Goal: Task Accomplishment & Management: Manage account settings

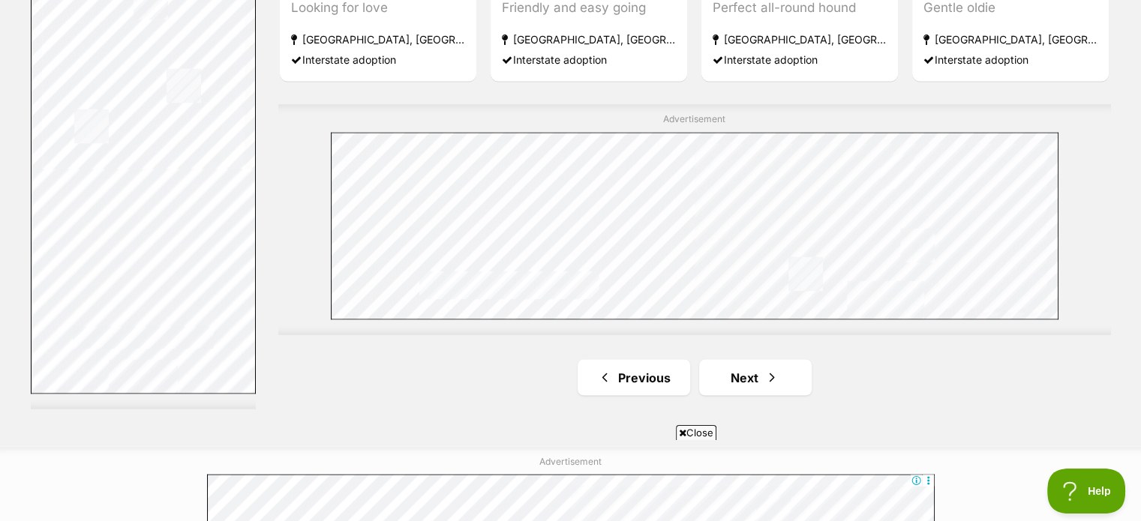
scroll to position [2588, 0]
click at [733, 386] on link "Next" at bounding box center [755, 378] width 112 height 36
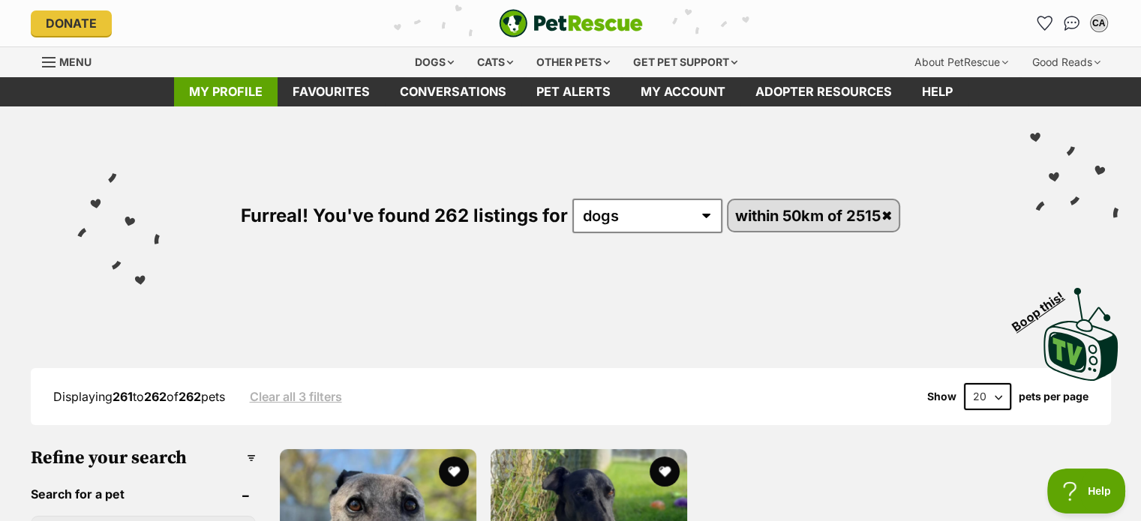
click at [213, 88] on link "My profile" at bounding box center [225, 91] width 103 height 29
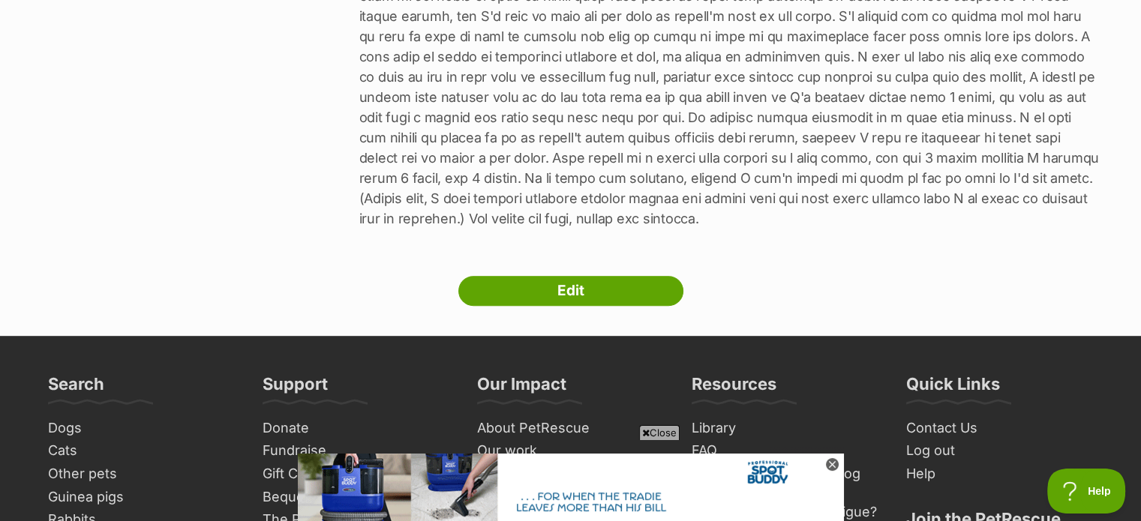
scroll to position [740, 0]
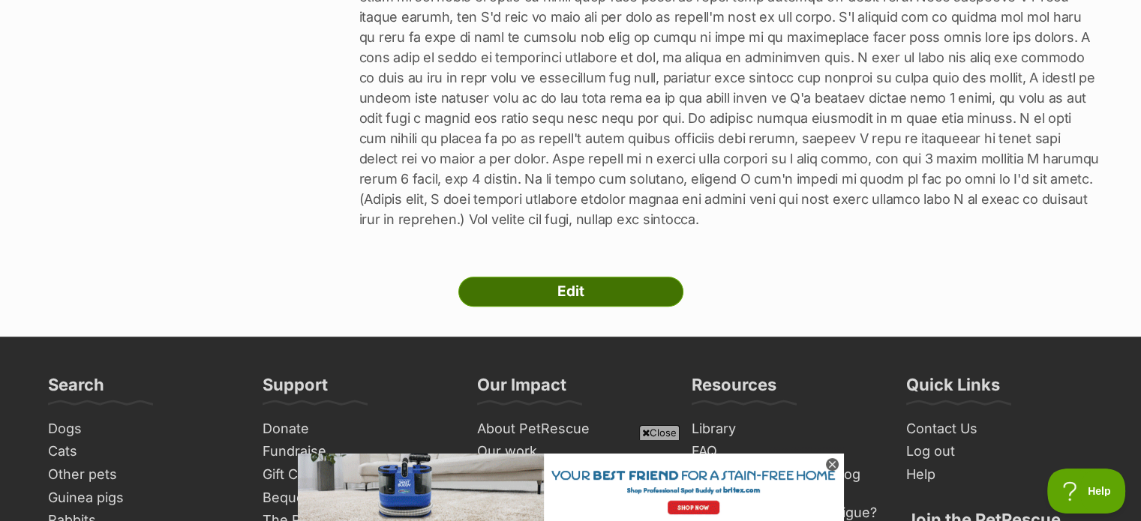
click at [632, 277] on link "Edit" at bounding box center [570, 292] width 225 height 30
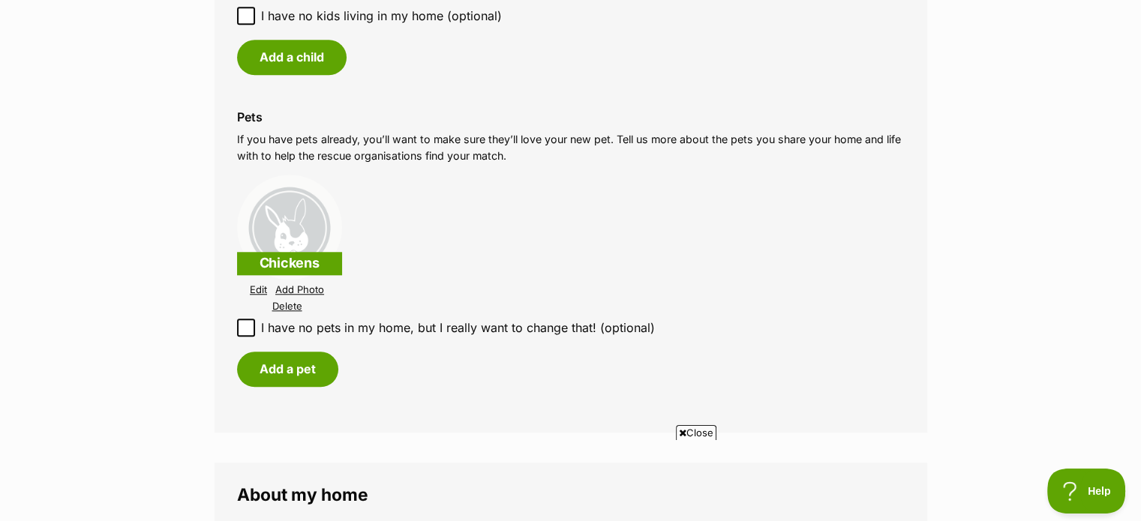
scroll to position [1359, 0]
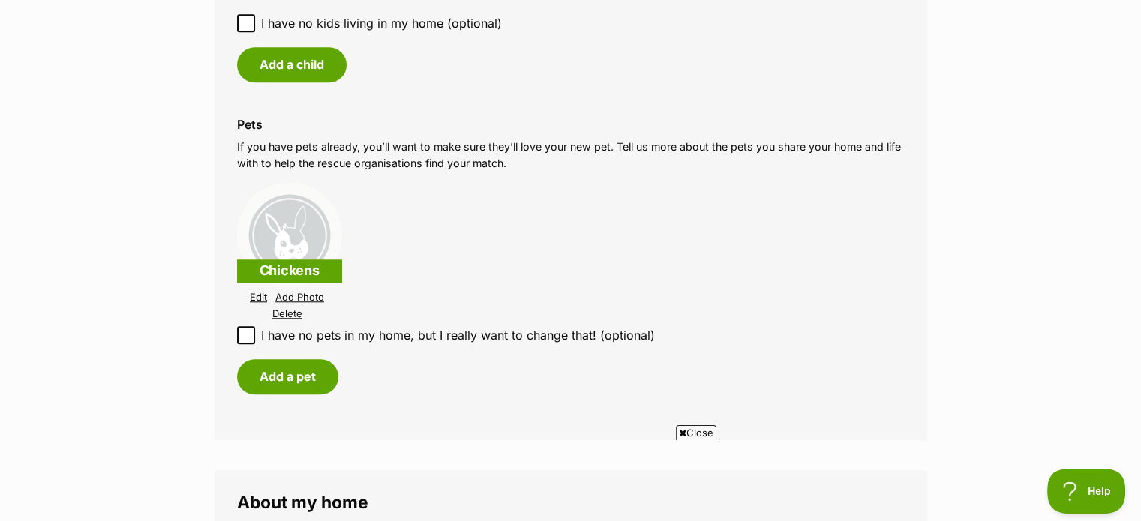
click at [259, 297] on link "Edit" at bounding box center [258, 297] width 17 height 11
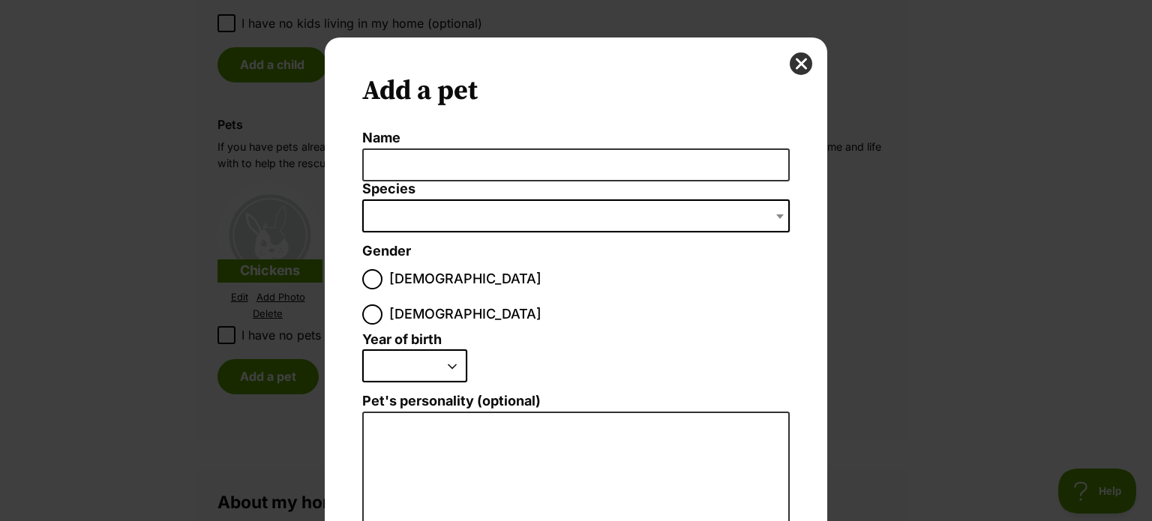
scroll to position [0, 0]
click at [796, 64] on button "close" at bounding box center [801, 63] width 22 height 22
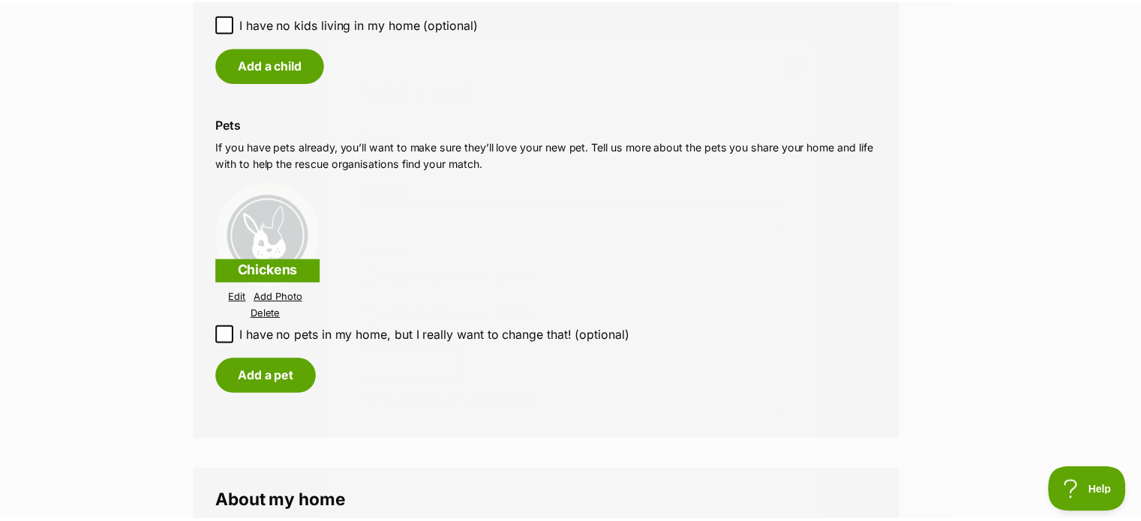
scroll to position [1359, 0]
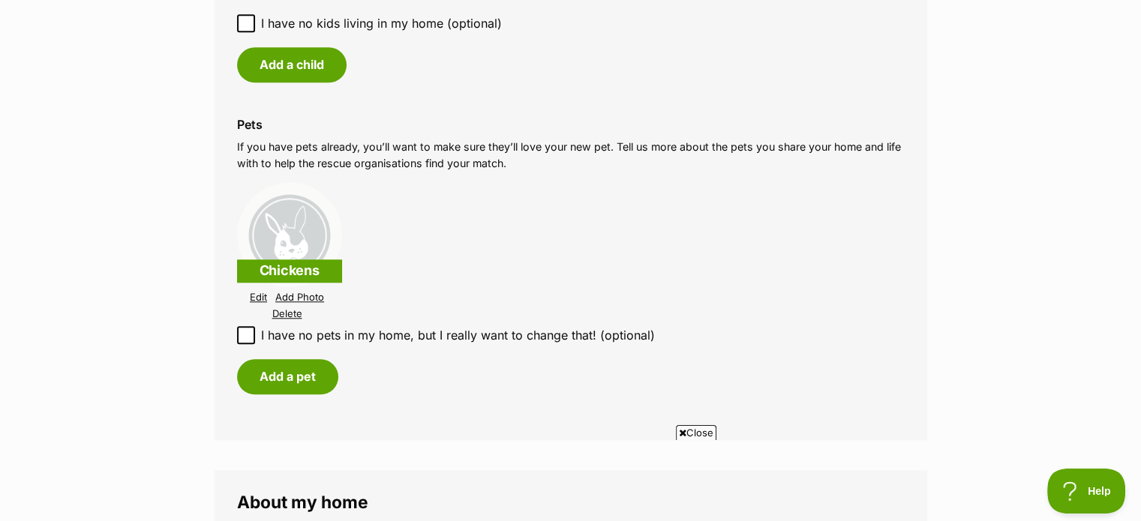
click at [260, 296] on link "Edit" at bounding box center [258, 297] width 17 height 11
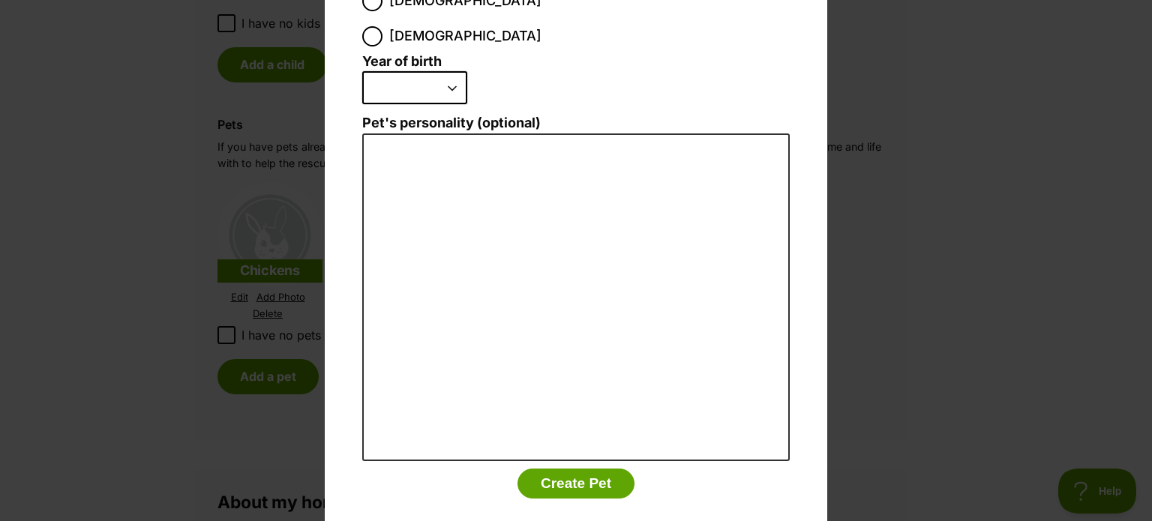
scroll to position [0, 0]
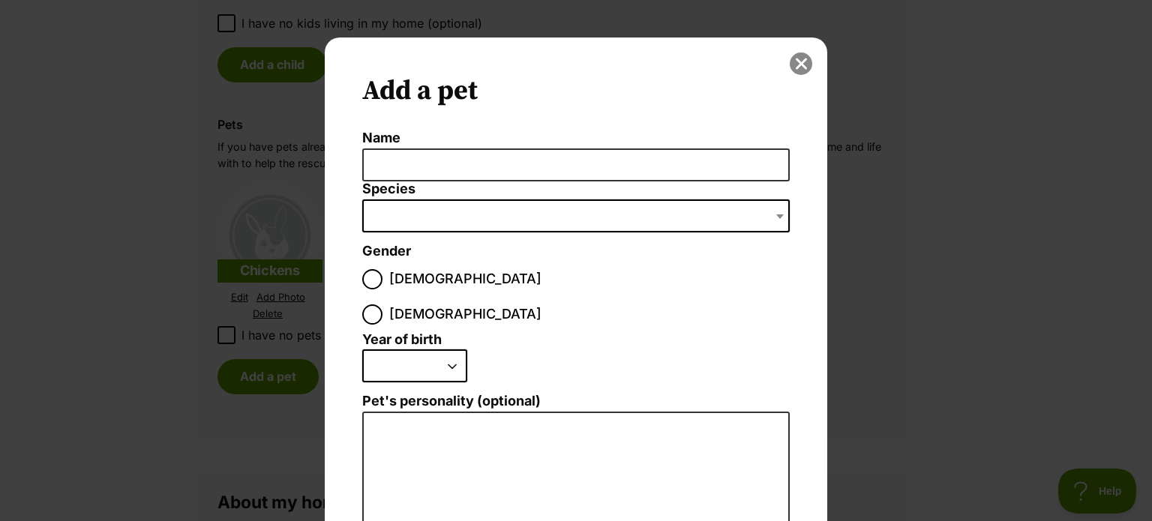
click at [792, 67] on button "close" at bounding box center [801, 63] width 22 height 22
